Goal: Navigation & Orientation: Find specific page/section

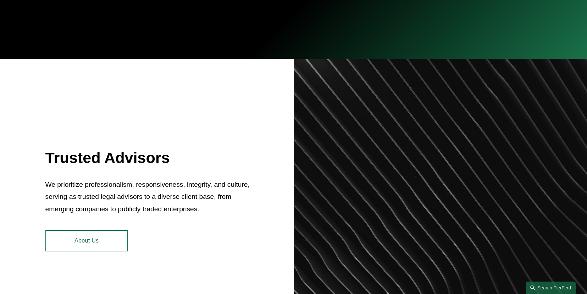
scroll to position [177, 0]
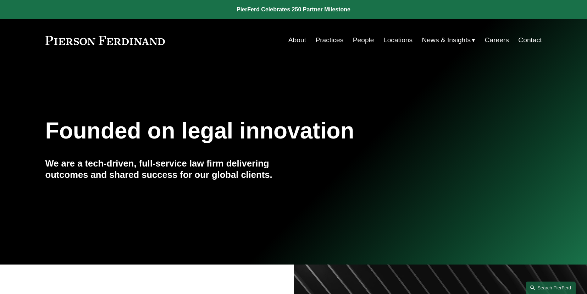
click at [295, 43] on link "About" at bounding box center [297, 39] width 18 height 13
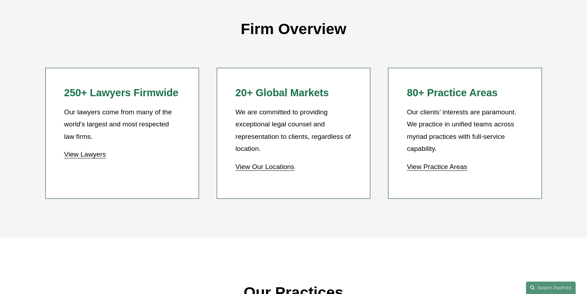
scroll to position [780, 0]
